Goal: Task Accomplishment & Management: Manage account settings

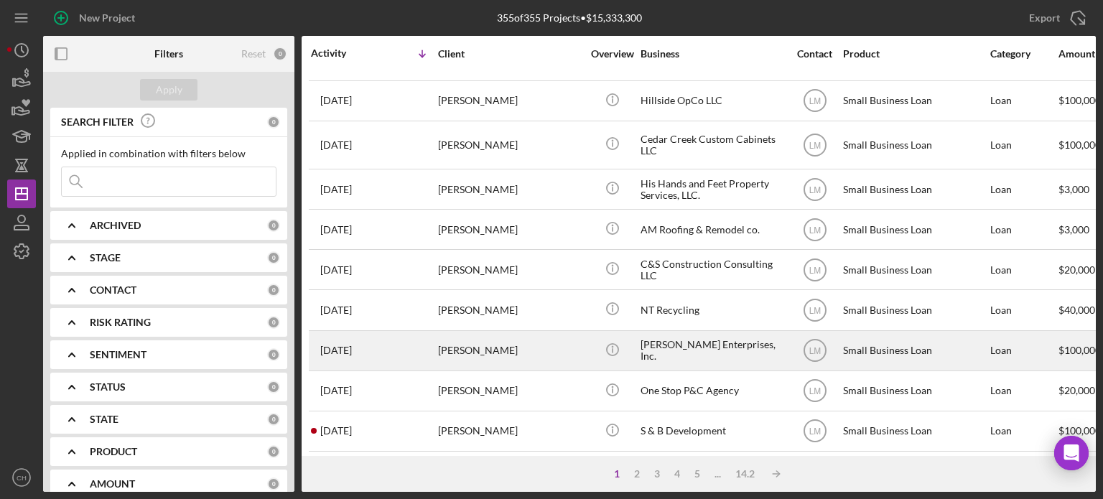
scroll to position [144, 0]
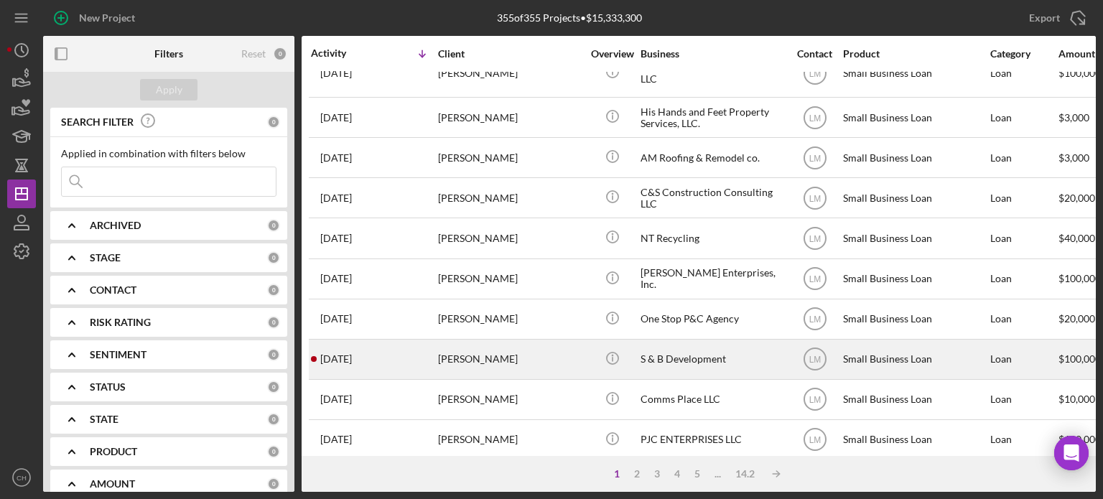
click at [546, 373] on div "[PERSON_NAME]" at bounding box center [510, 359] width 144 height 38
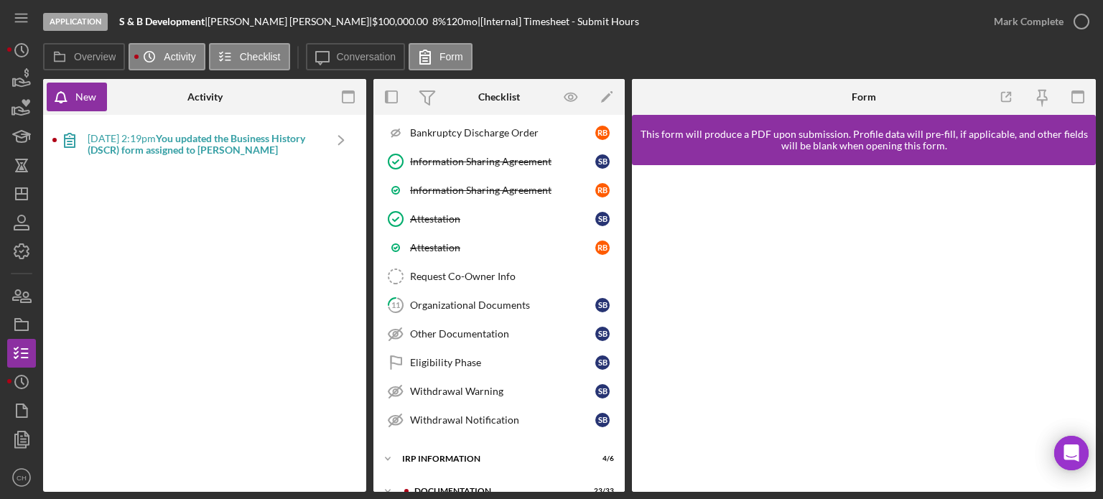
scroll to position [503, 0]
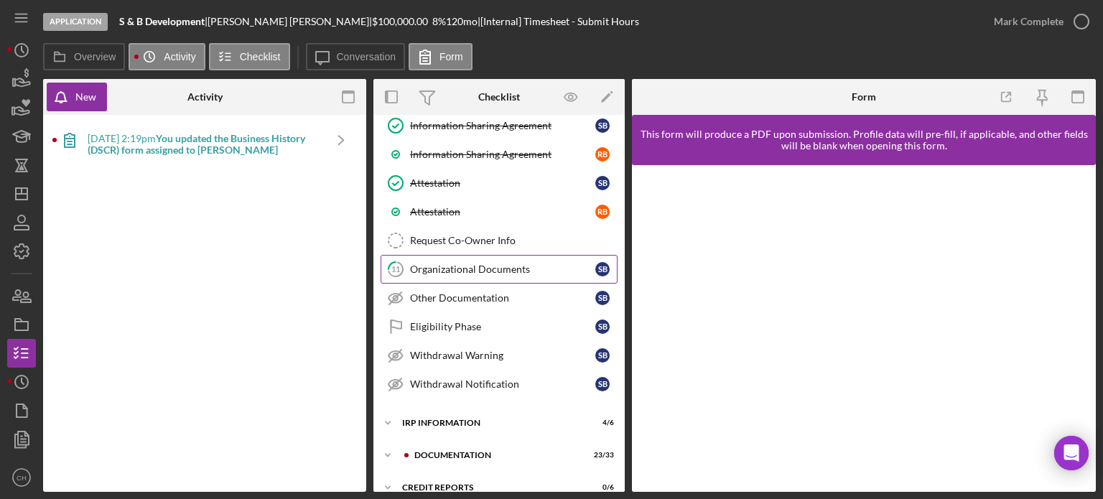
click at [506, 272] on link "11 Organizational Documents S B" at bounding box center [499, 269] width 237 height 29
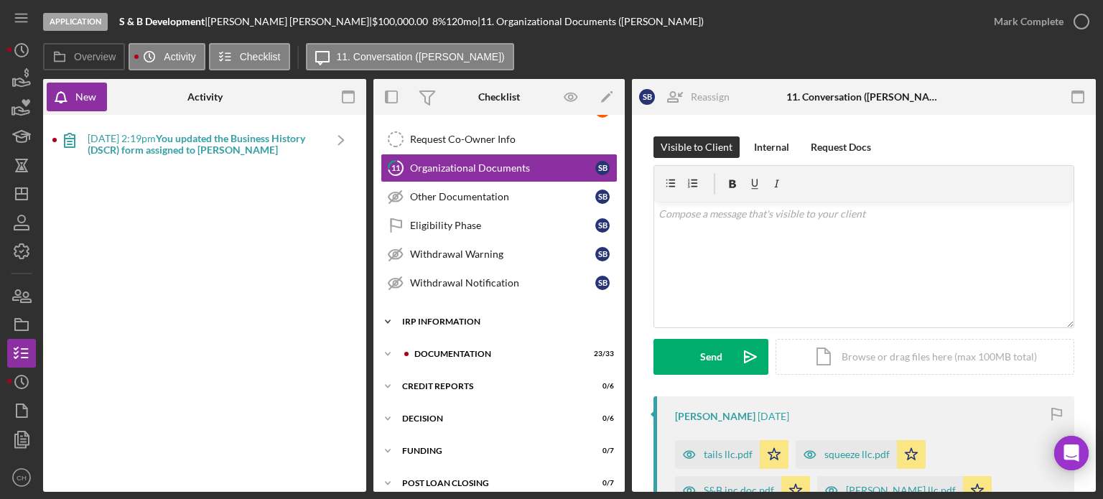
scroll to position [609, 0]
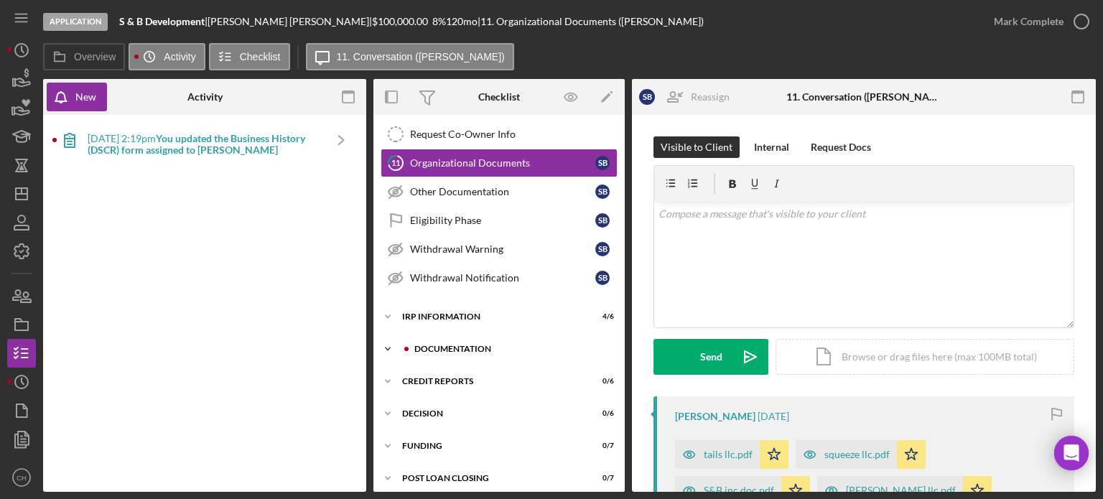
click at [490, 345] on div "Documentation" at bounding box center [510, 349] width 193 height 9
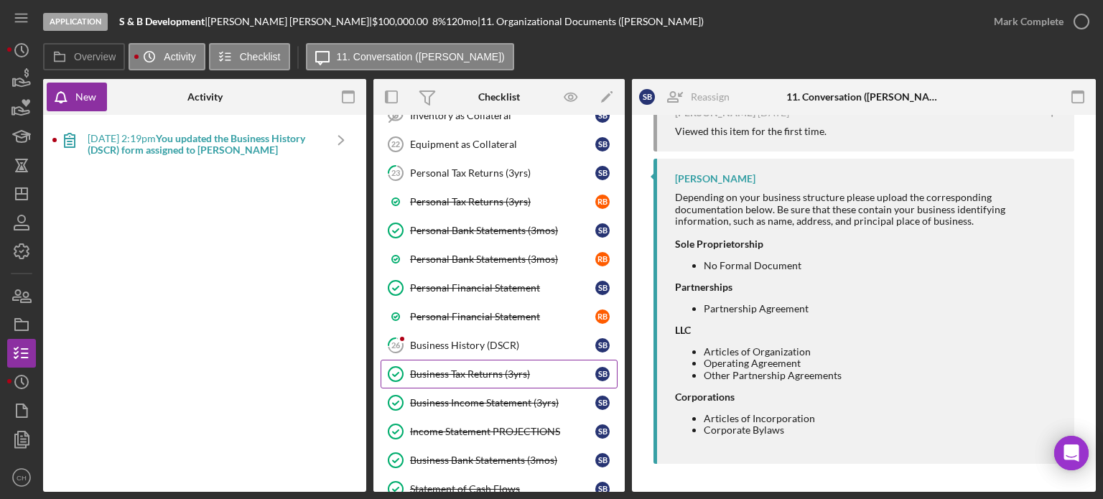
scroll to position [1112, 0]
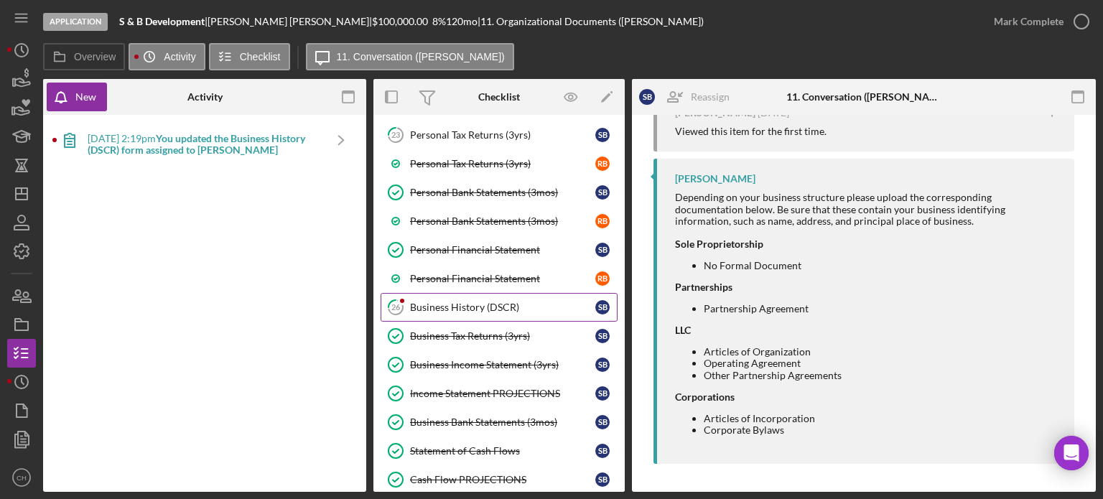
click at [454, 302] on div "Business History (DSCR)" at bounding box center [502, 307] width 185 height 11
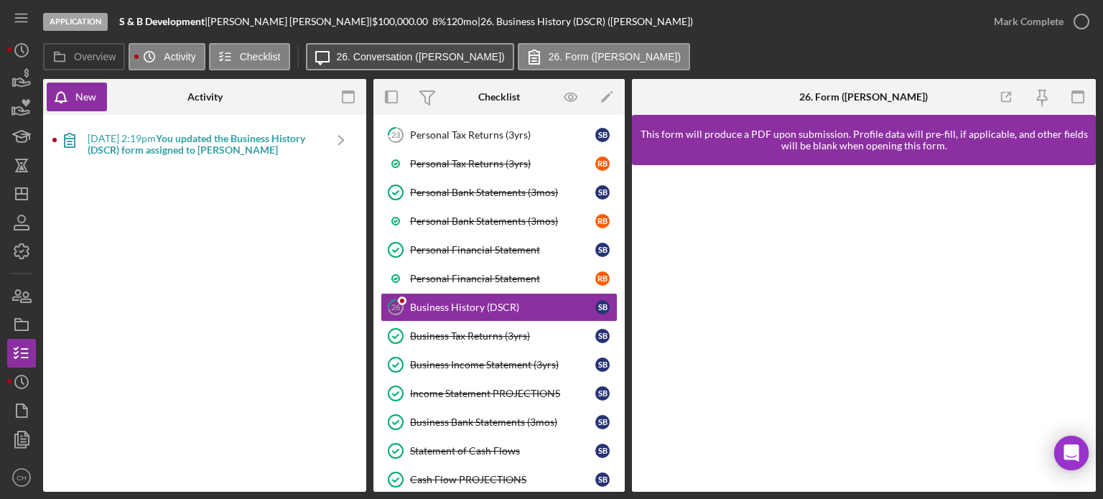
click at [409, 51] on label "26. Conversation ([PERSON_NAME])" at bounding box center [421, 56] width 168 height 11
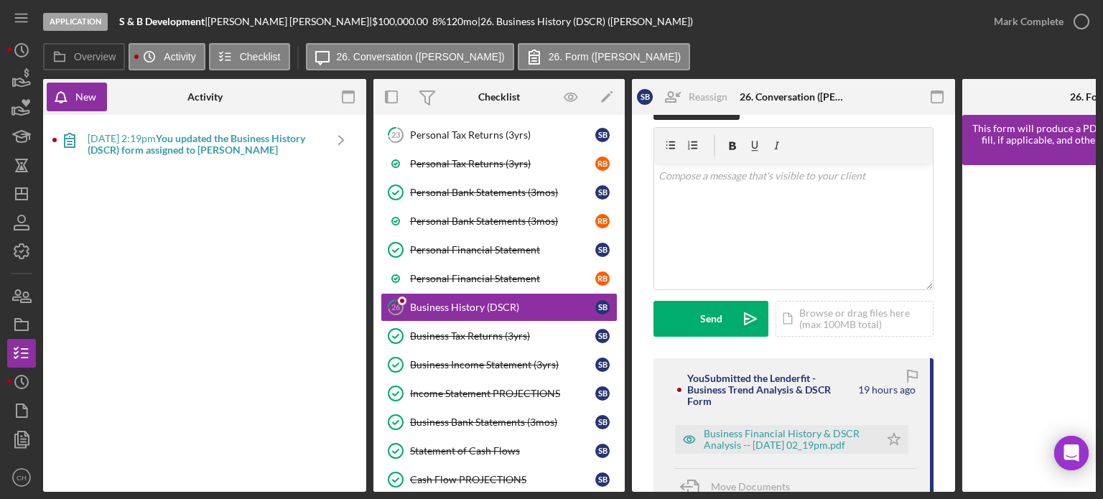
scroll to position [72, 0]
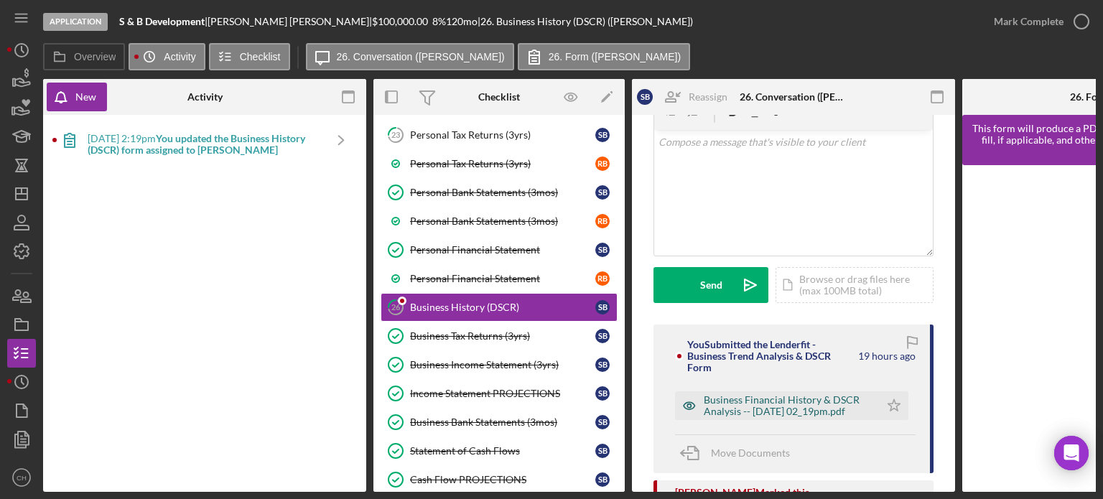
click at [839, 404] on div "Business Financial History & DSCR Analysis -- [DATE] 02_19pm.pdf" at bounding box center [788, 405] width 169 height 23
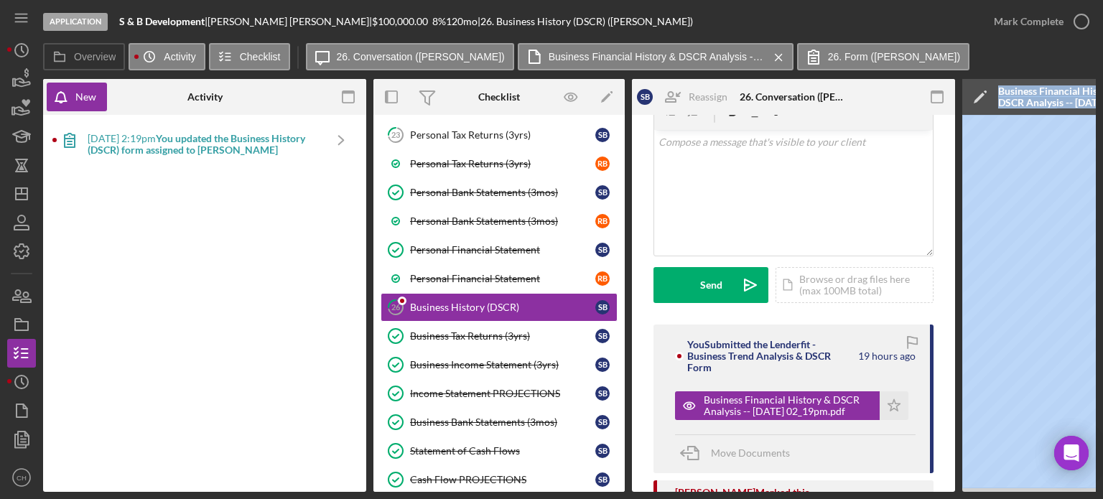
drag, startPoint x: 900, startPoint y: 487, endPoint x: 985, endPoint y: 488, distance: 85.5
click at [40, 325] on div "Application S & B Development | Samantha Broussard | $100,000.00 8 % 120 mo | 2…" at bounding box center [551, 246] width 1089 height 492
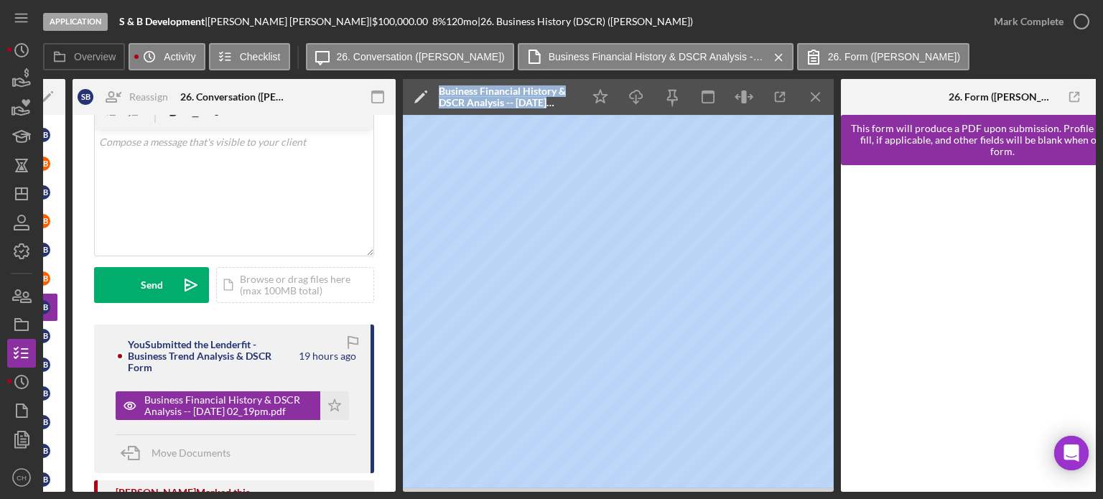
scroll to position [0, 627]
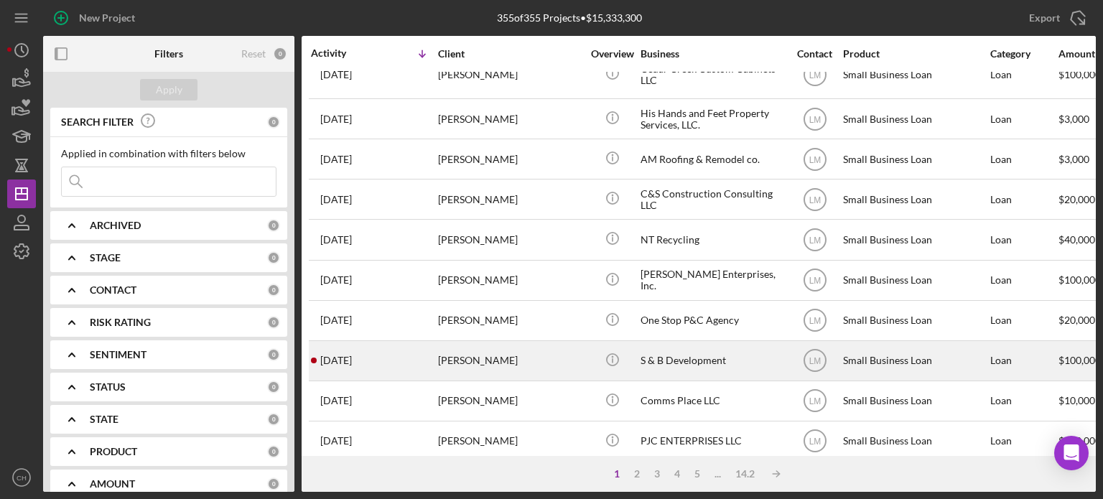
scroll to position [144, 0]
click at [532, 363] on div "[PERSON_NAME]" at bounding box center [510, 359] width 144 height 38
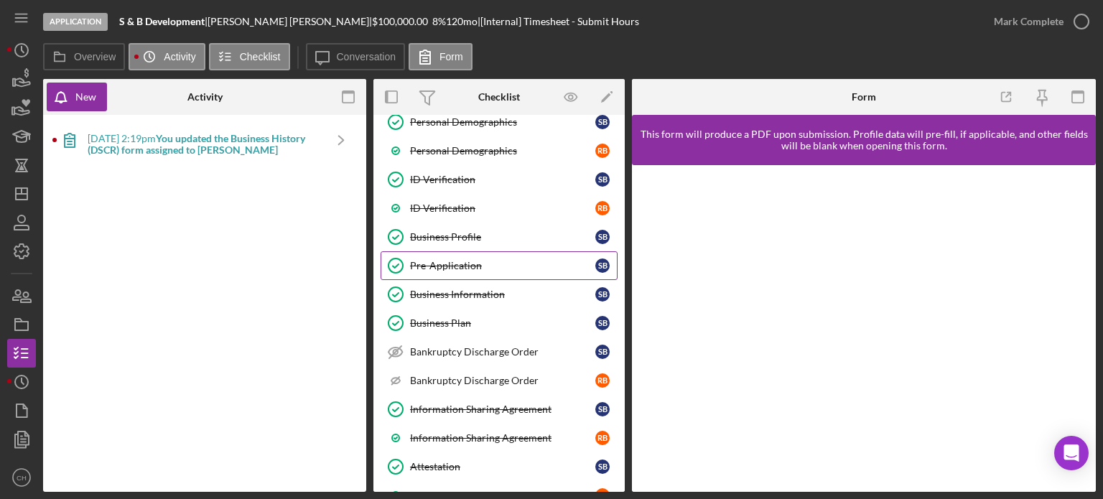
scroll to position [287, 0]
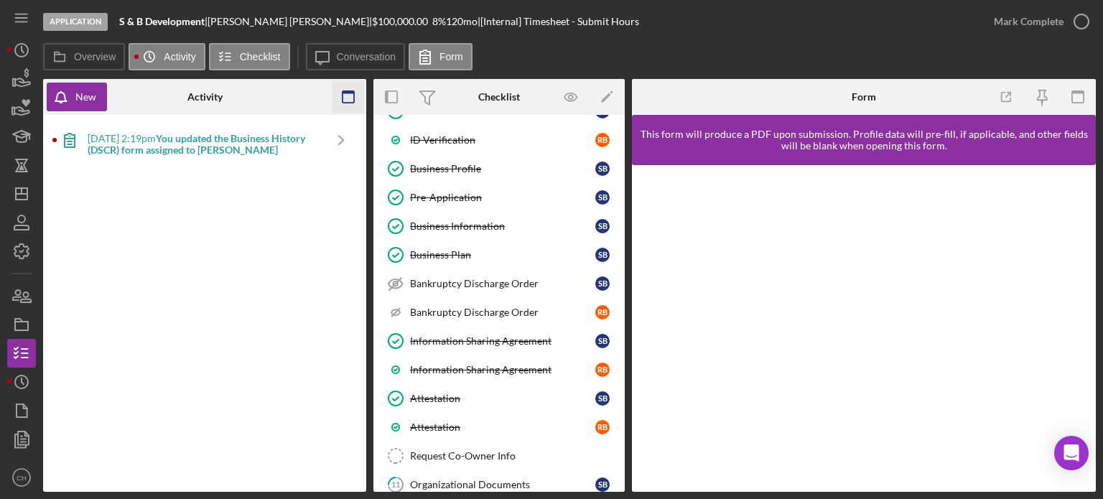
click at [345, 100] on icon "button" at bounding box center [349, 97] width 32 height 32
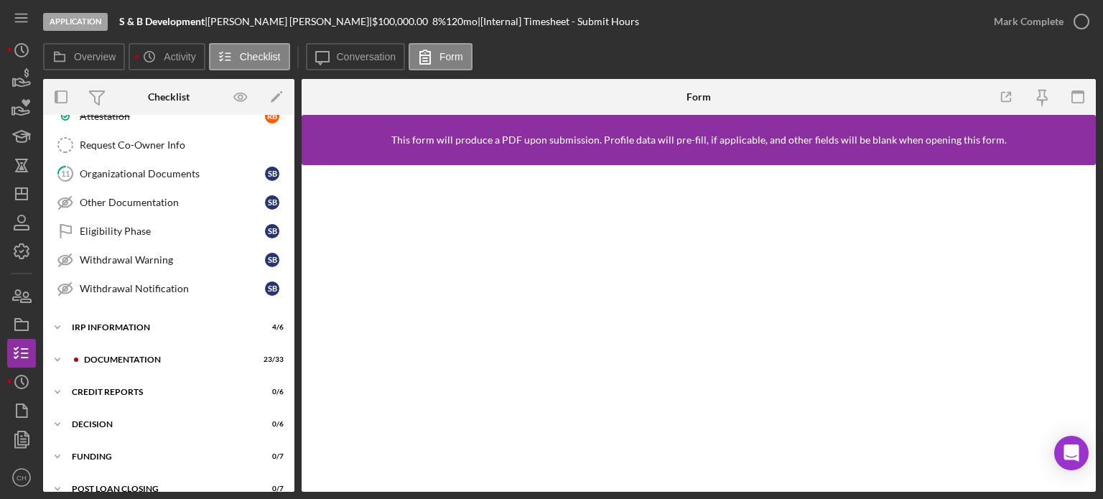
scroll to position [609, 0]
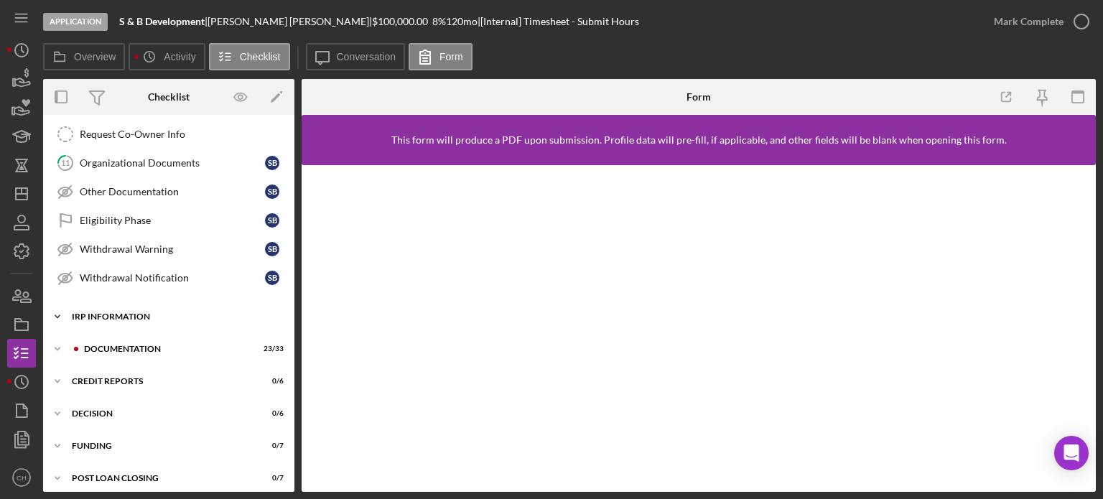
click at [177, 322] on div "Icon/Expander IRP Information 4 / 6" at bounding box center [168, 316] width 251 height 29
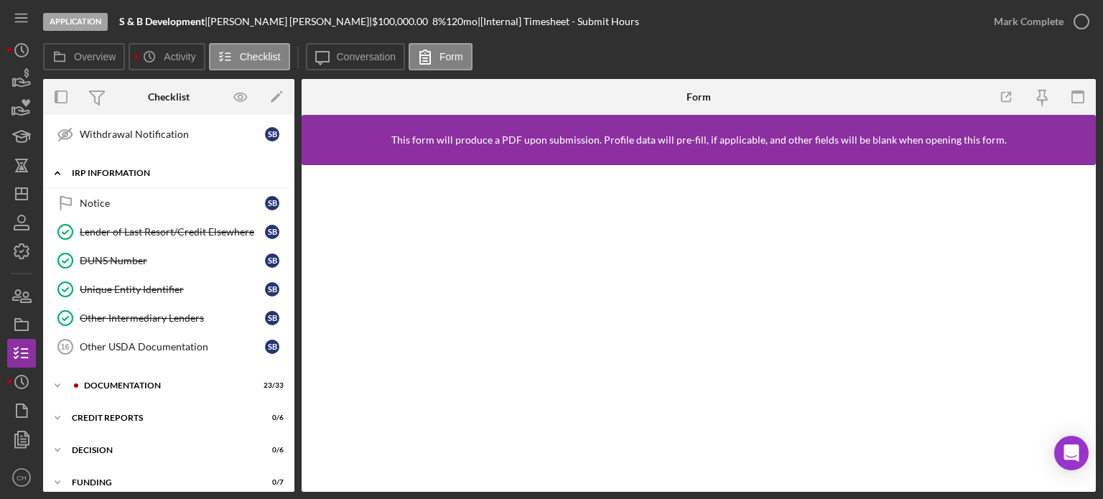
click at [144, 169] on div "IRP Information" at bounding box center [174, 173] width 205 height 9
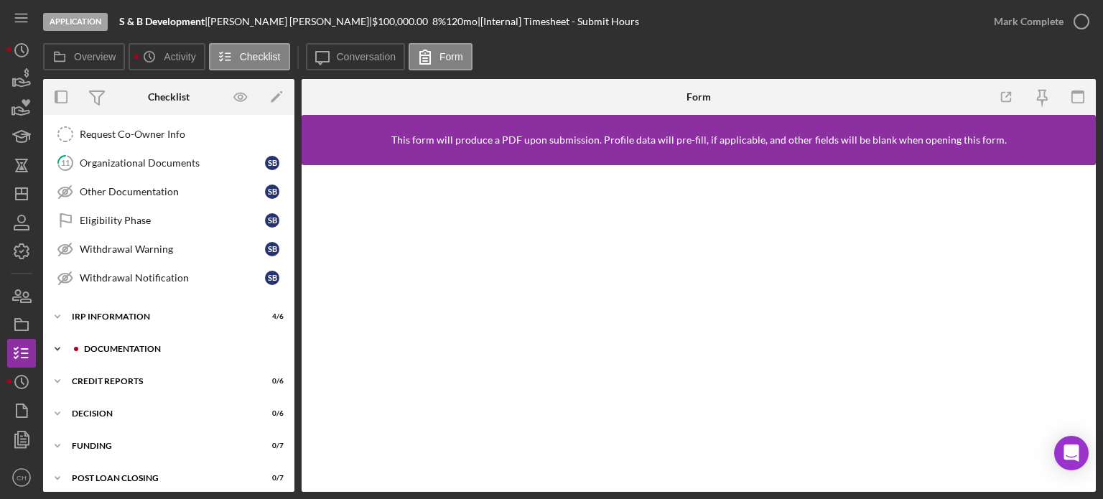
click at [178, 355] on div "Icon/Expander Documentation 23 / 33" at bounding box center [168, 349] width 251 height 29
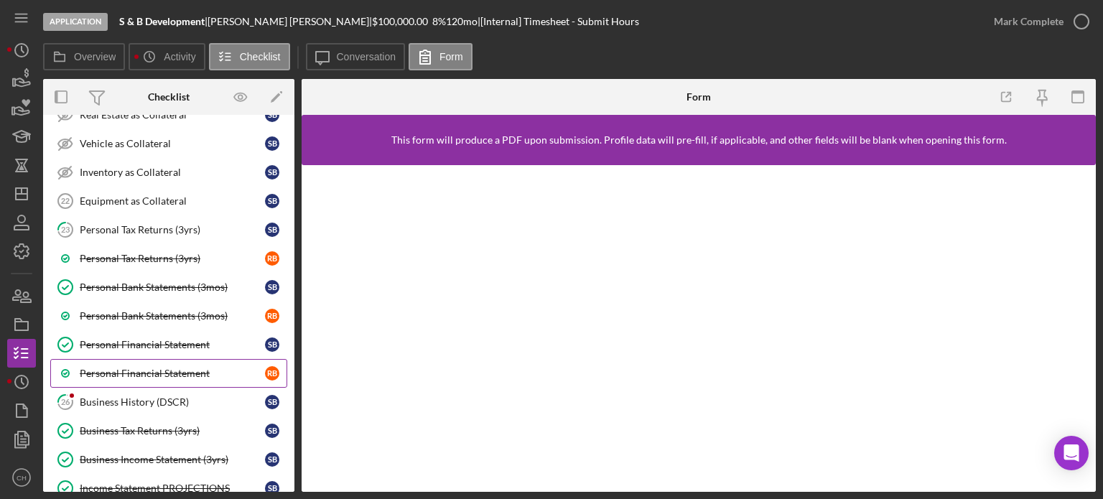
scroll to position [1040, 0]
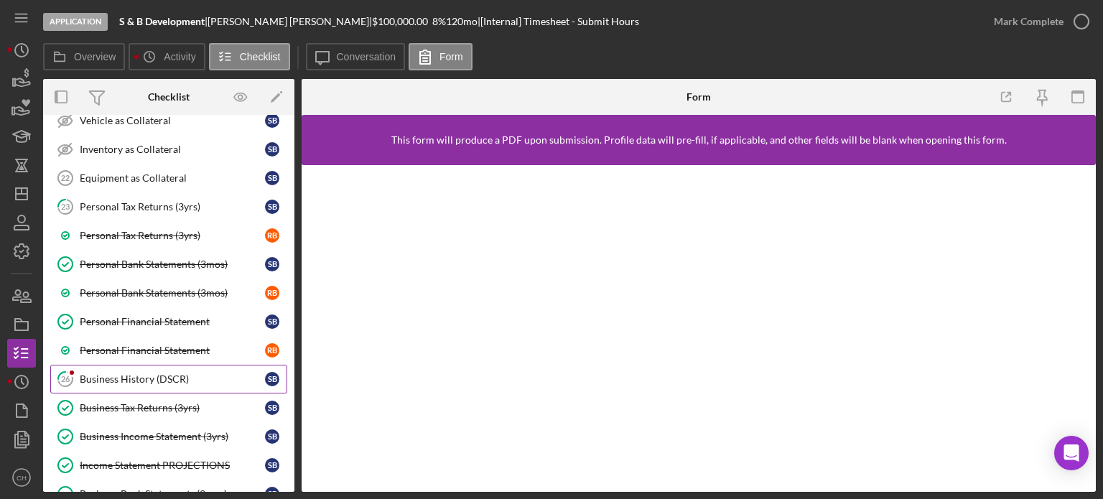
click at [181, 365] on link "26 Business History (DSCR) S B" at bounding box center [168, 379] width 237 height 29
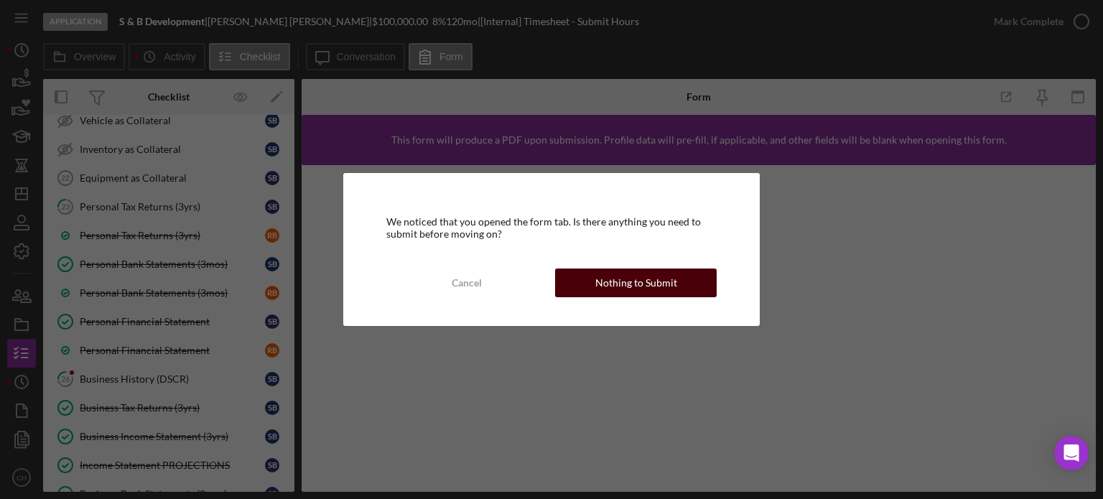
click at [595, 281] on button "Nothing to Submit" at bounding box center [636, 283] width 162 height 29
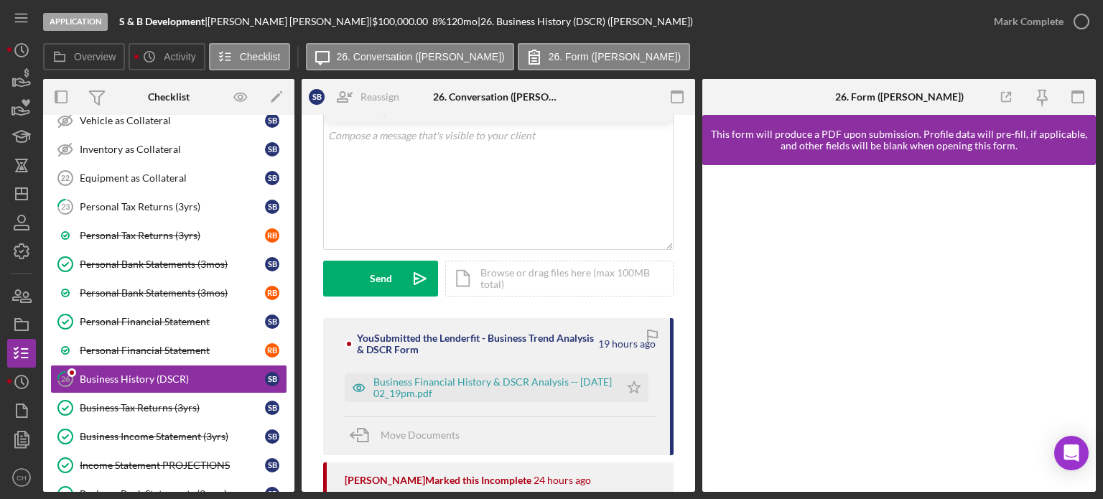
scroll to position [144, 0]
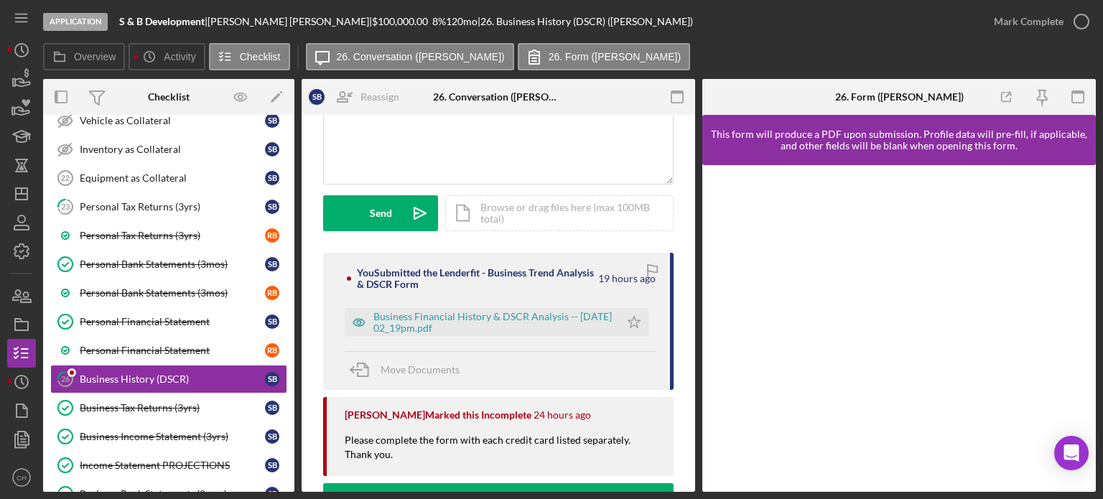
click at [479, 269] on div "You Submitted the Lenderfit - Business Trend Analysis & DSCR Form" at bounding box center [476, 278] width 239 height 23
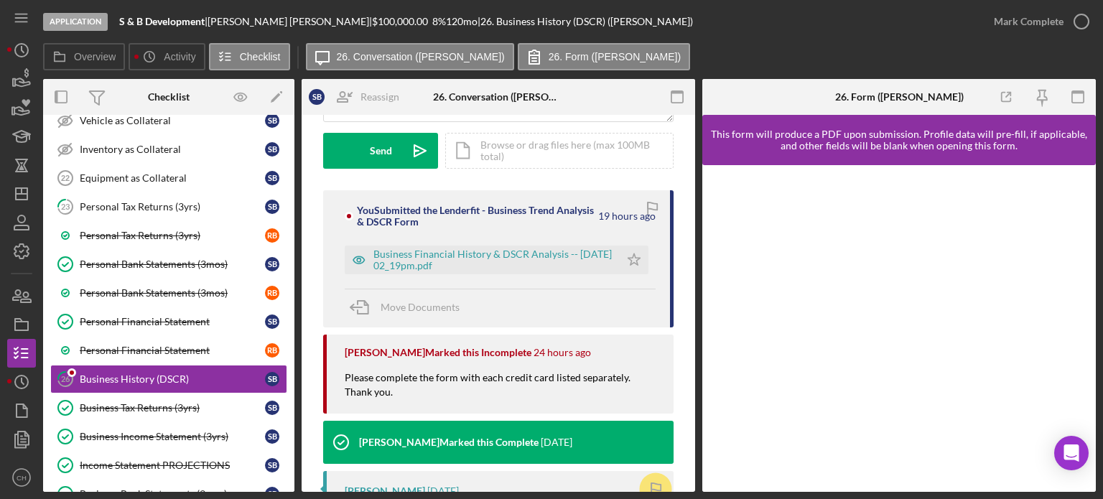
scroll to position [215, 0]
